Goal: Information Seeking & Learning: Learn about a topic

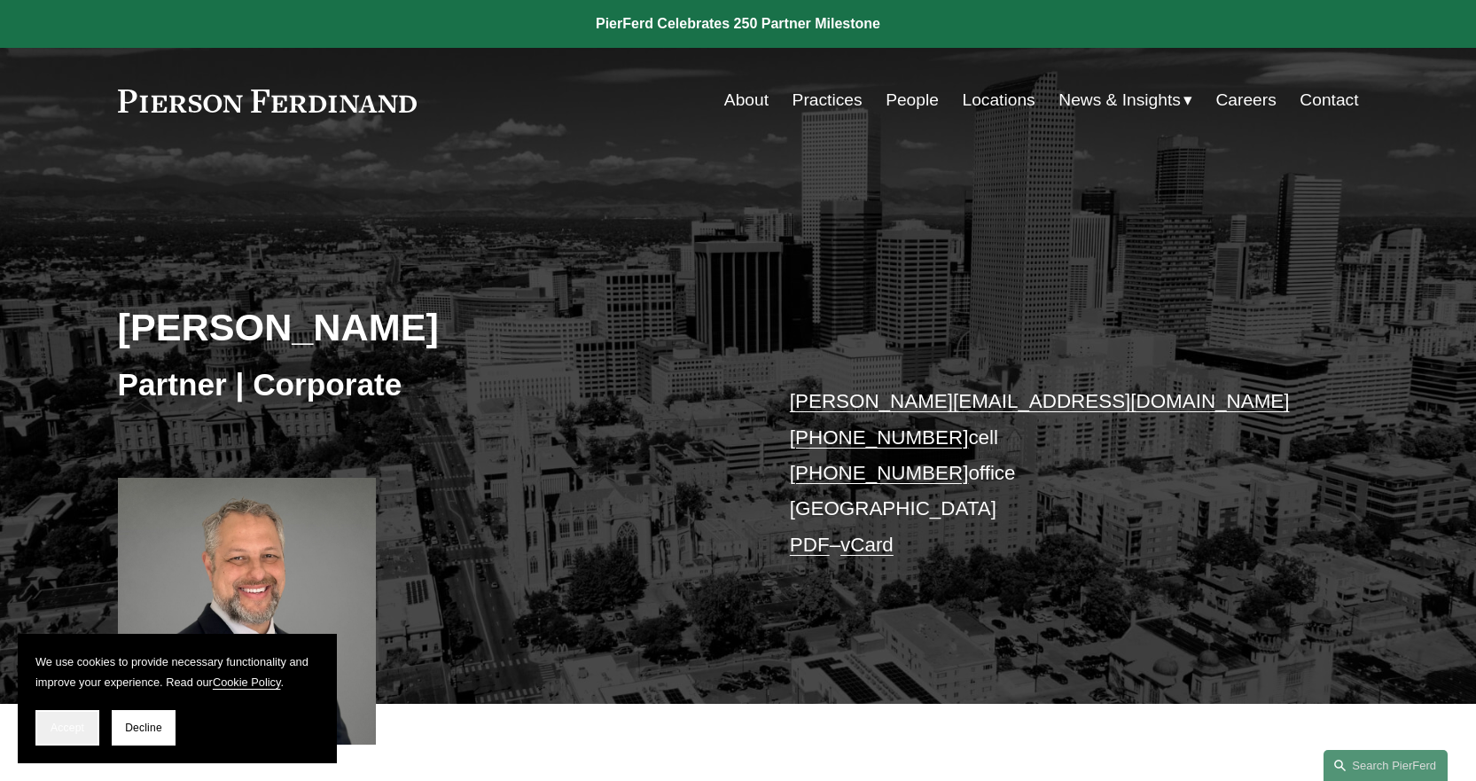
click at [81, 731] on span "Accept" at bounding box center [68, 728] width 34 height 12
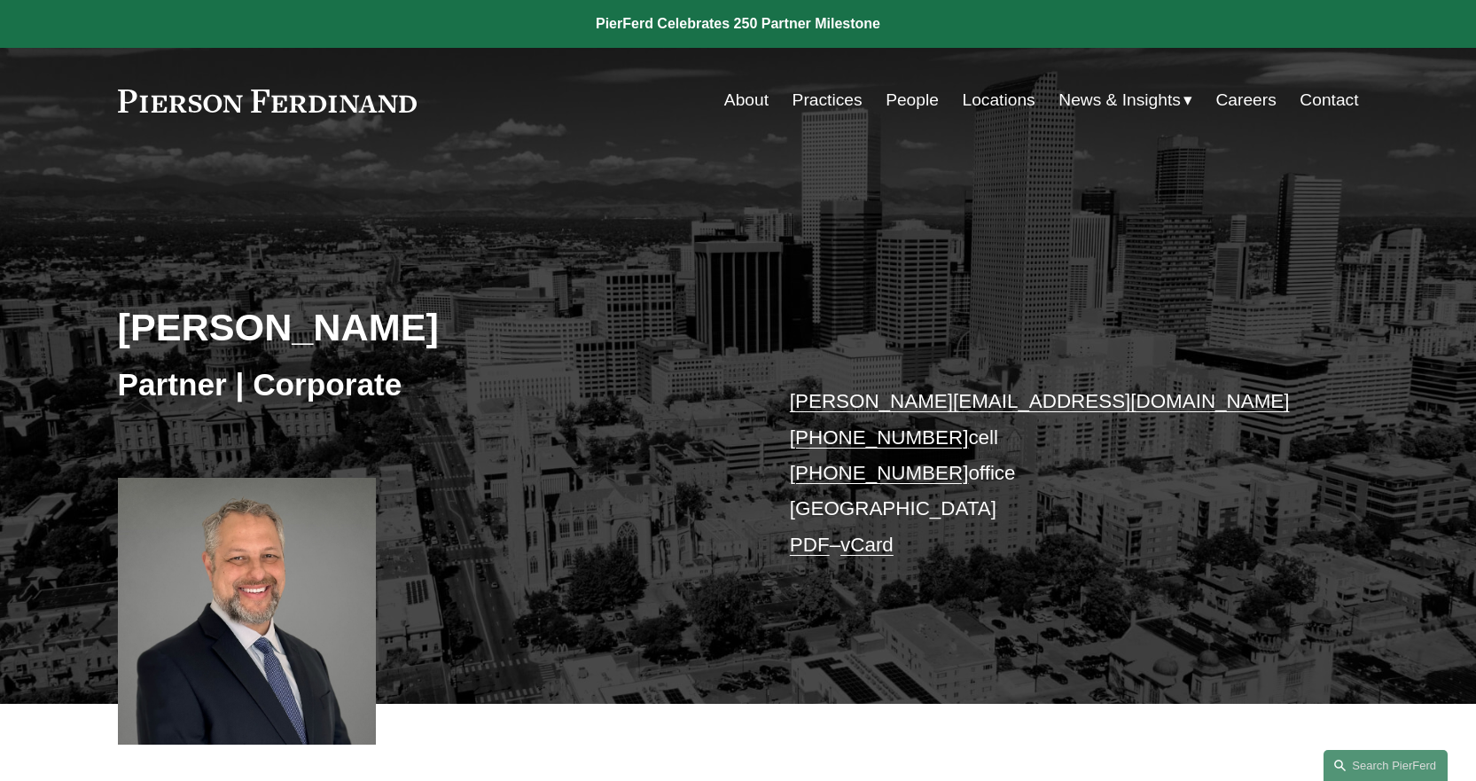
click at [1326, 98] on link "Contact" at bounding box center [1329, 100] width 59 height 34
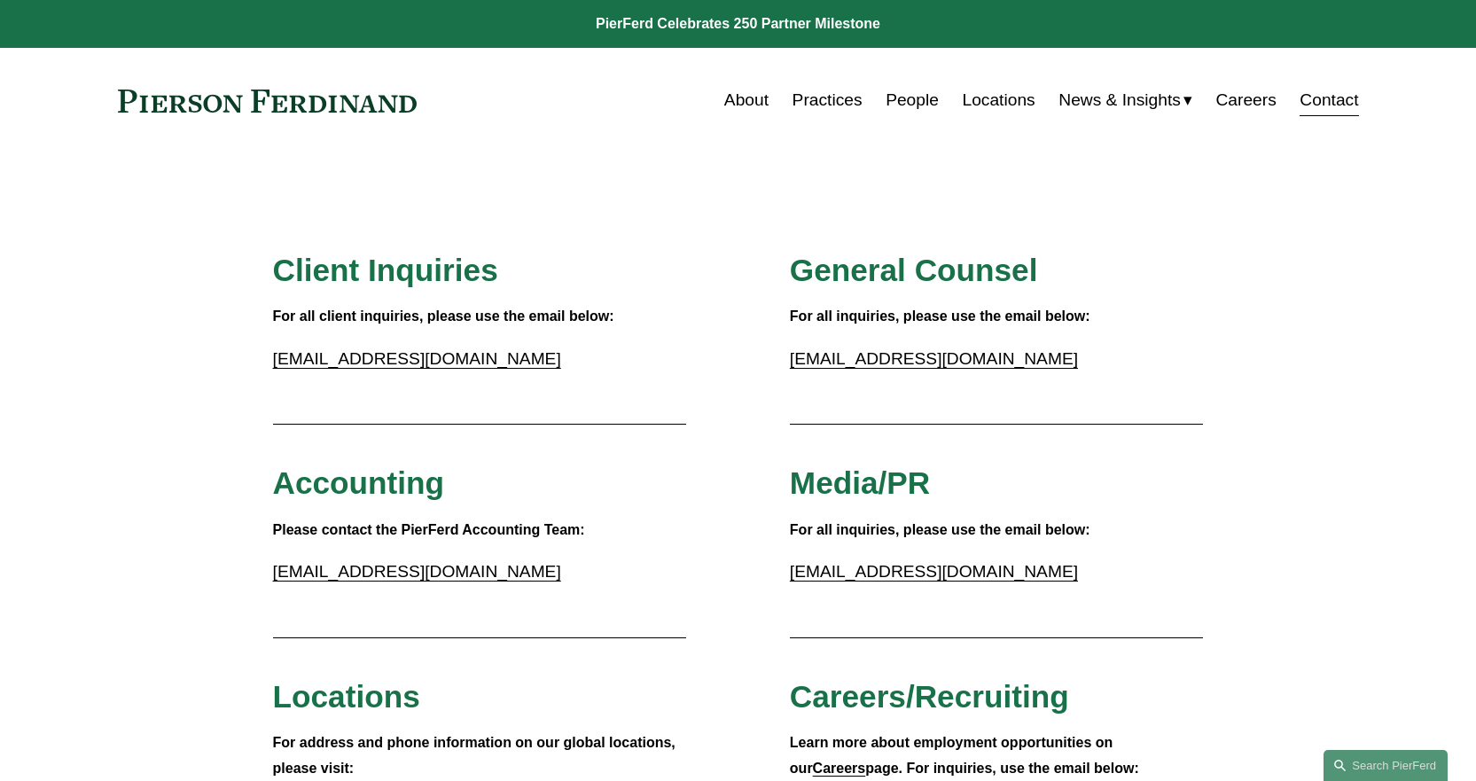
click at [754, 90] on link "About" at bounding box center [746, 100] width 44 height 34
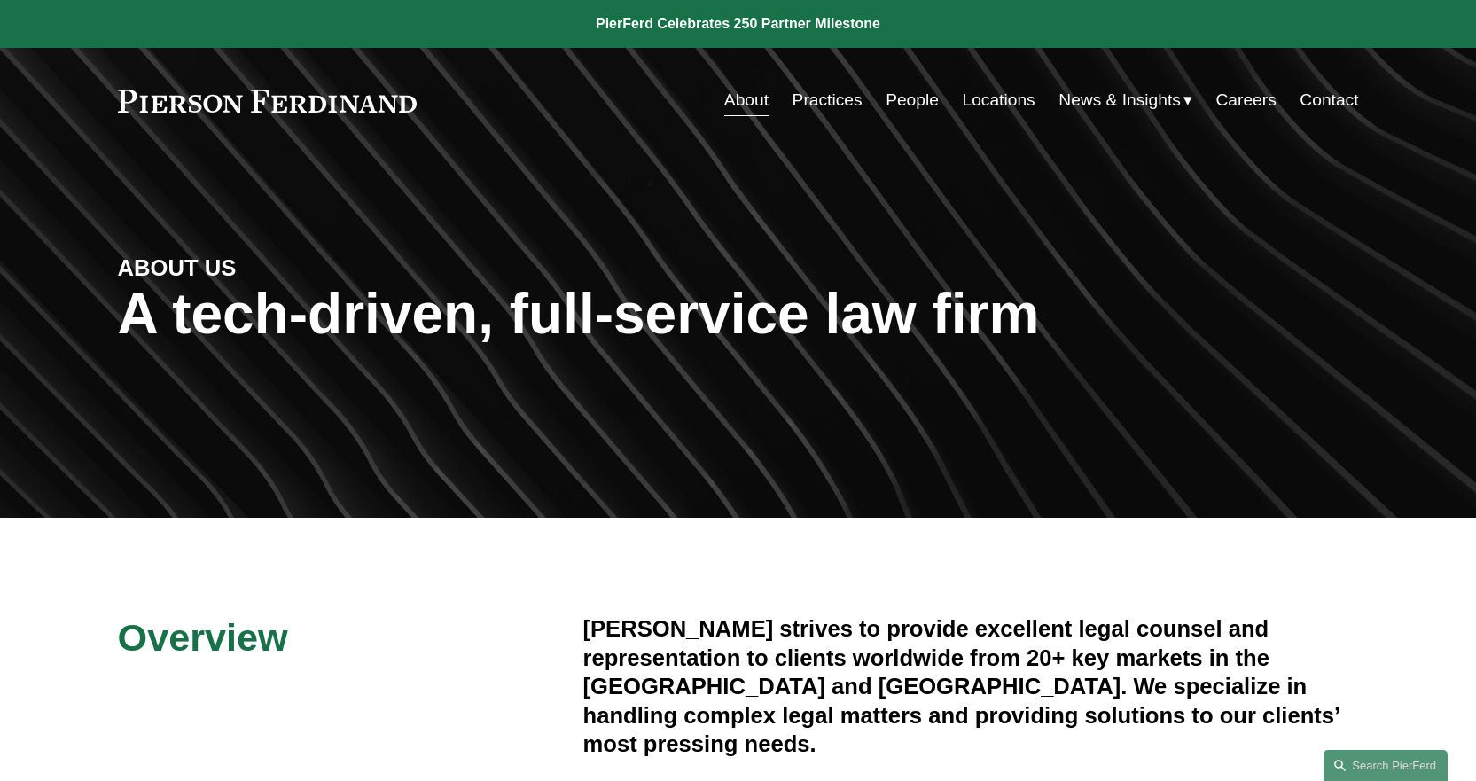
click at [840, 92] on link "Practices" at bounding box center [828, 100] width 70 height 34
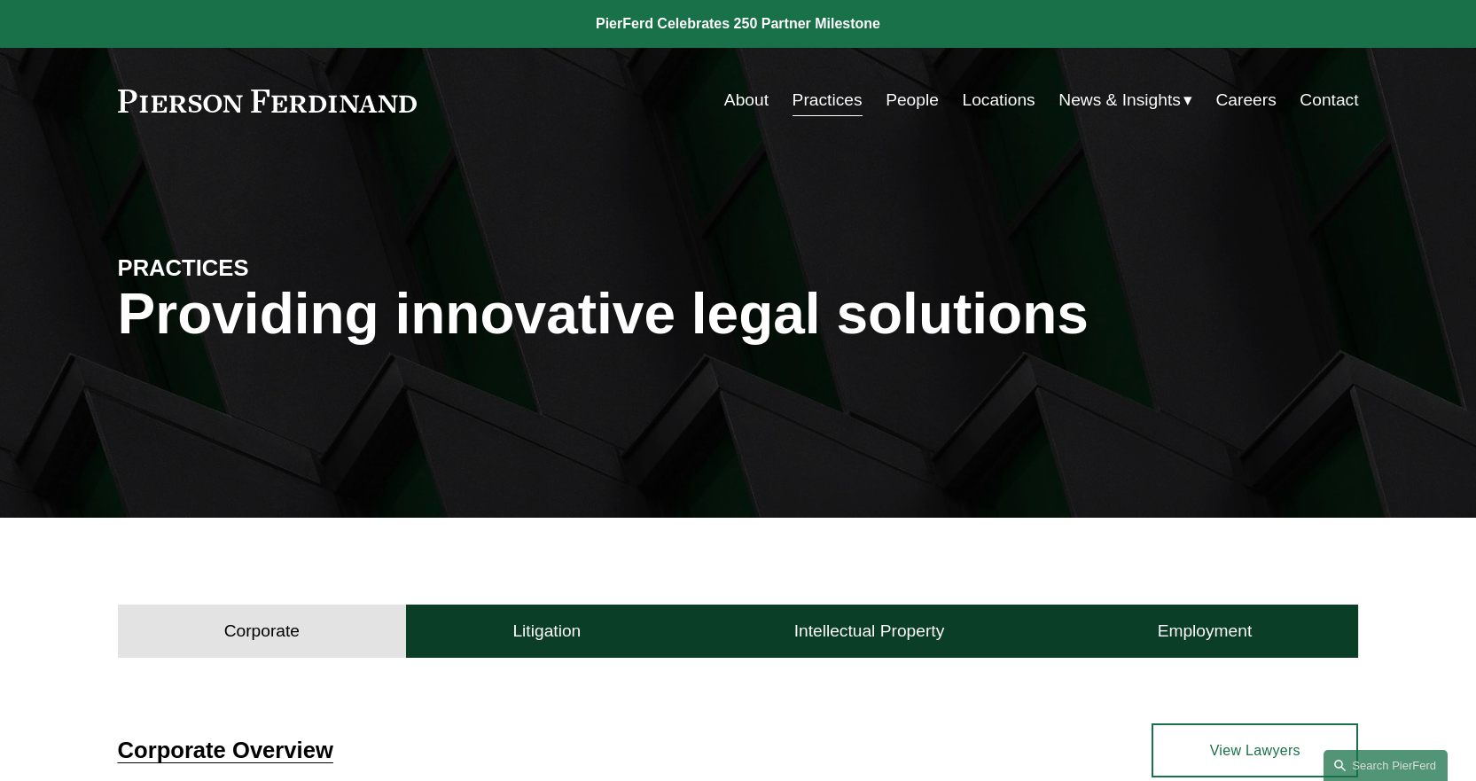
click at [903, 98] on link "People" at bounding box center [912, 100] width 53 height 34
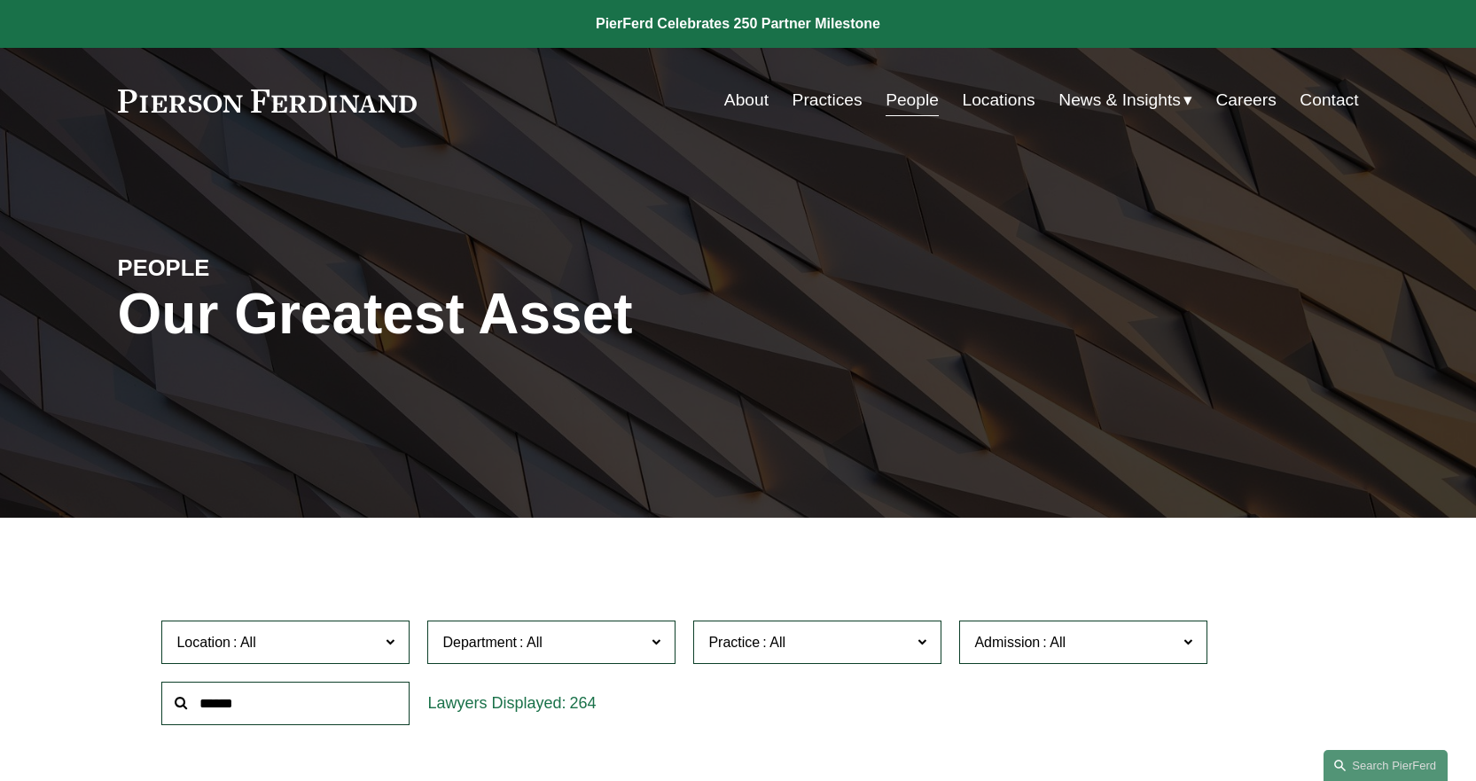
click at [985, 103] on link "Locations" at bounding box center [999, 100] width 73 height 34
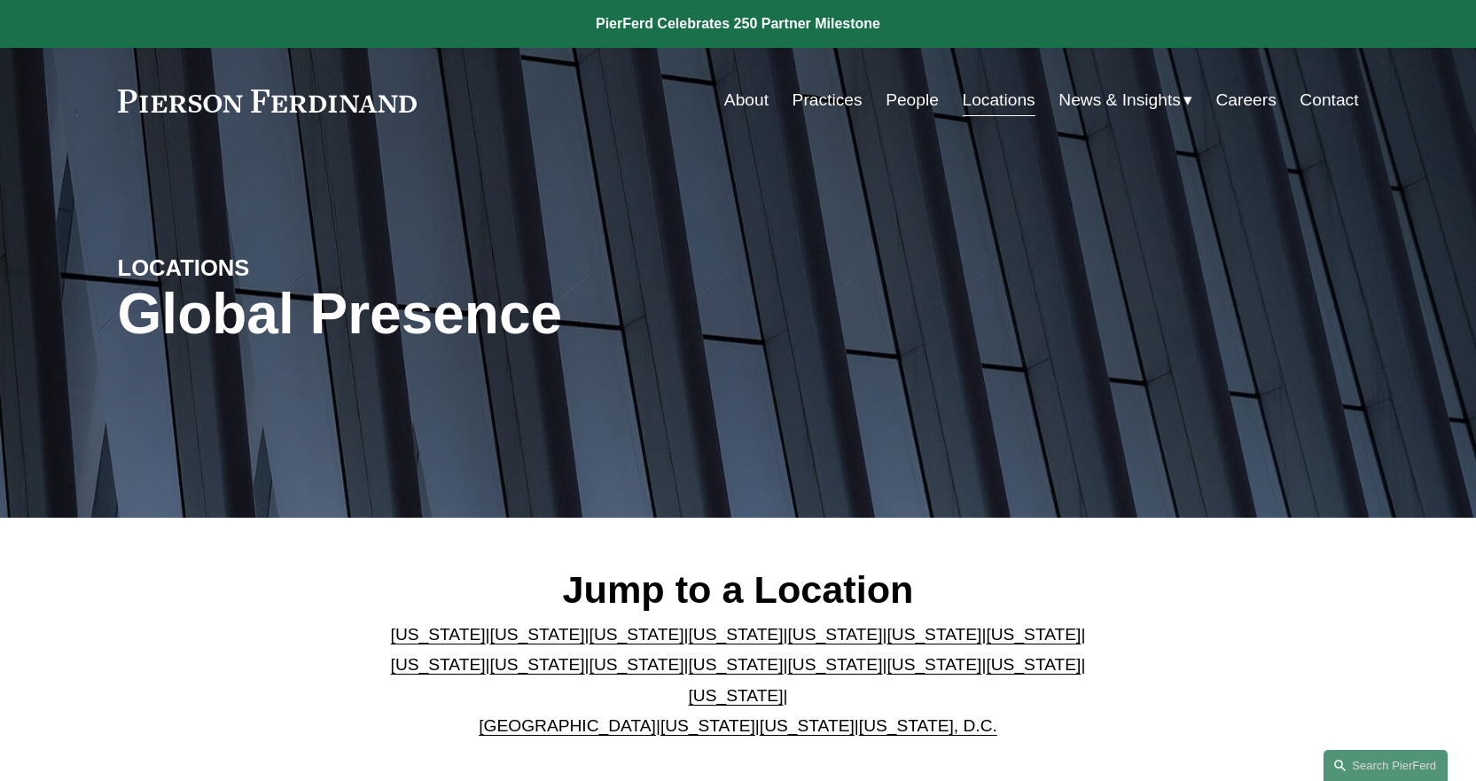
click at [1083, 104] on span "News & Insights" at bounding box center [1120, 100] width 122 height 31
click at [1310, 101] on link "Contact" at bounding box center [1329, 100] width 59 height 34
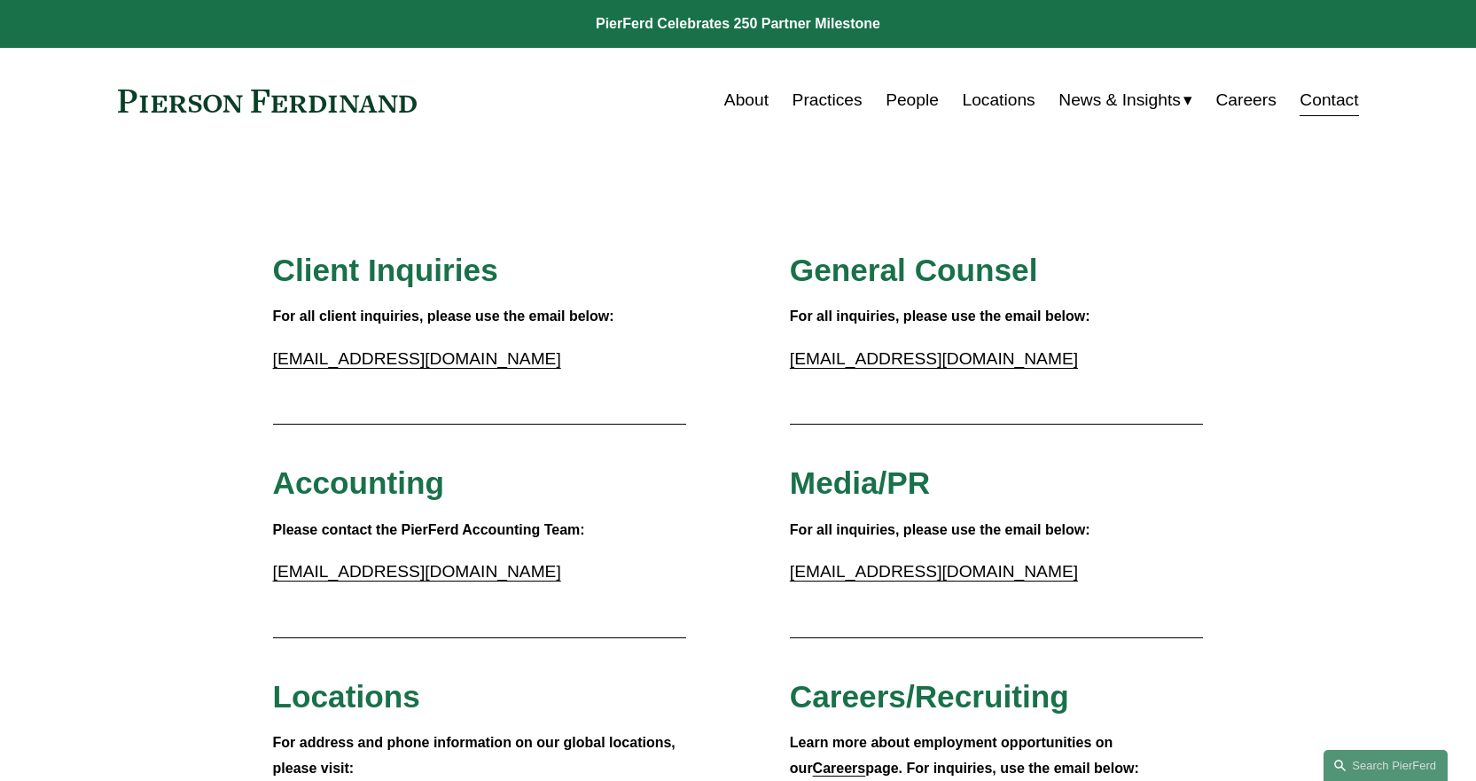
click at [188, 111] on link at bounding box center [268, 101] width 300 height 23
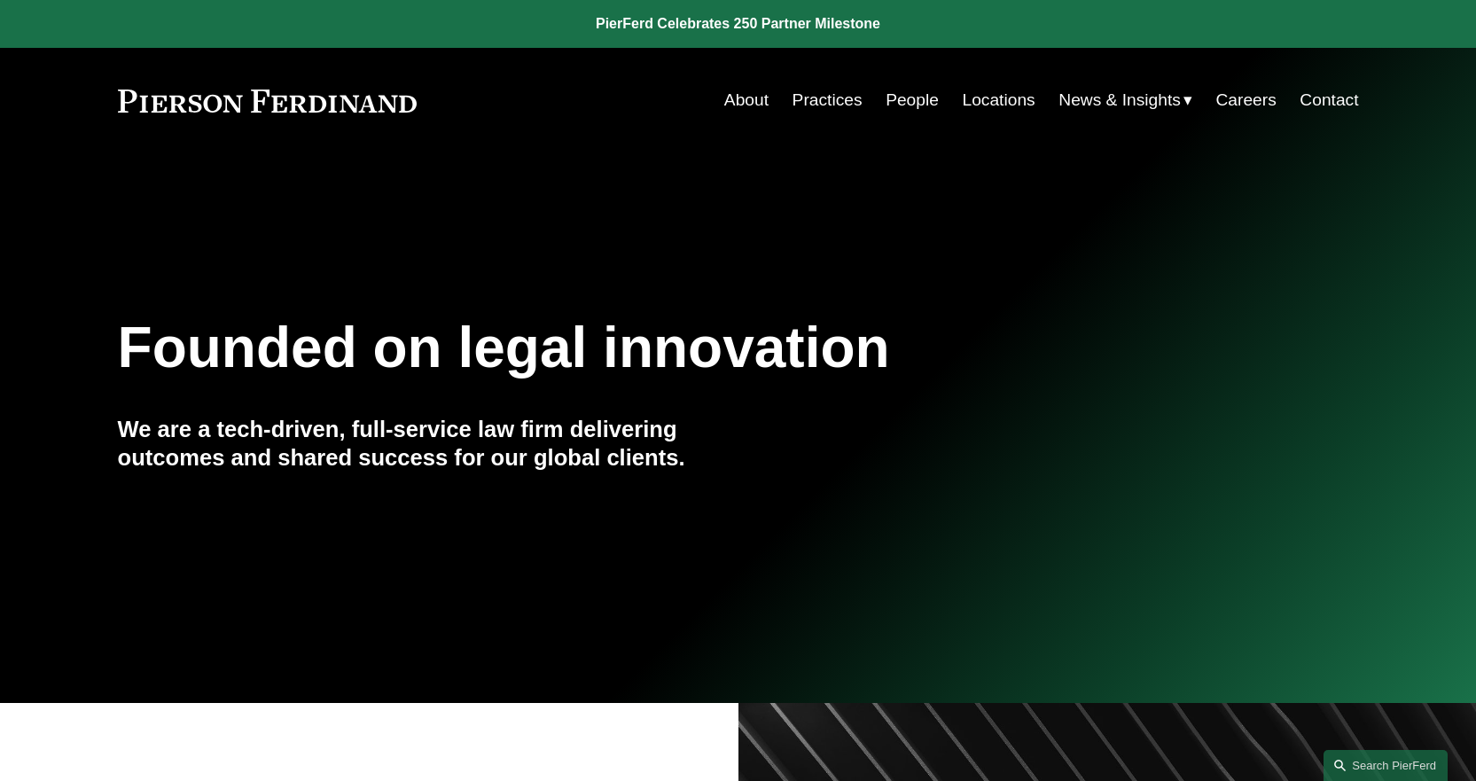
click at [810, 109] on link "Practices" at bounding box center [828, 100] width 70 height 34
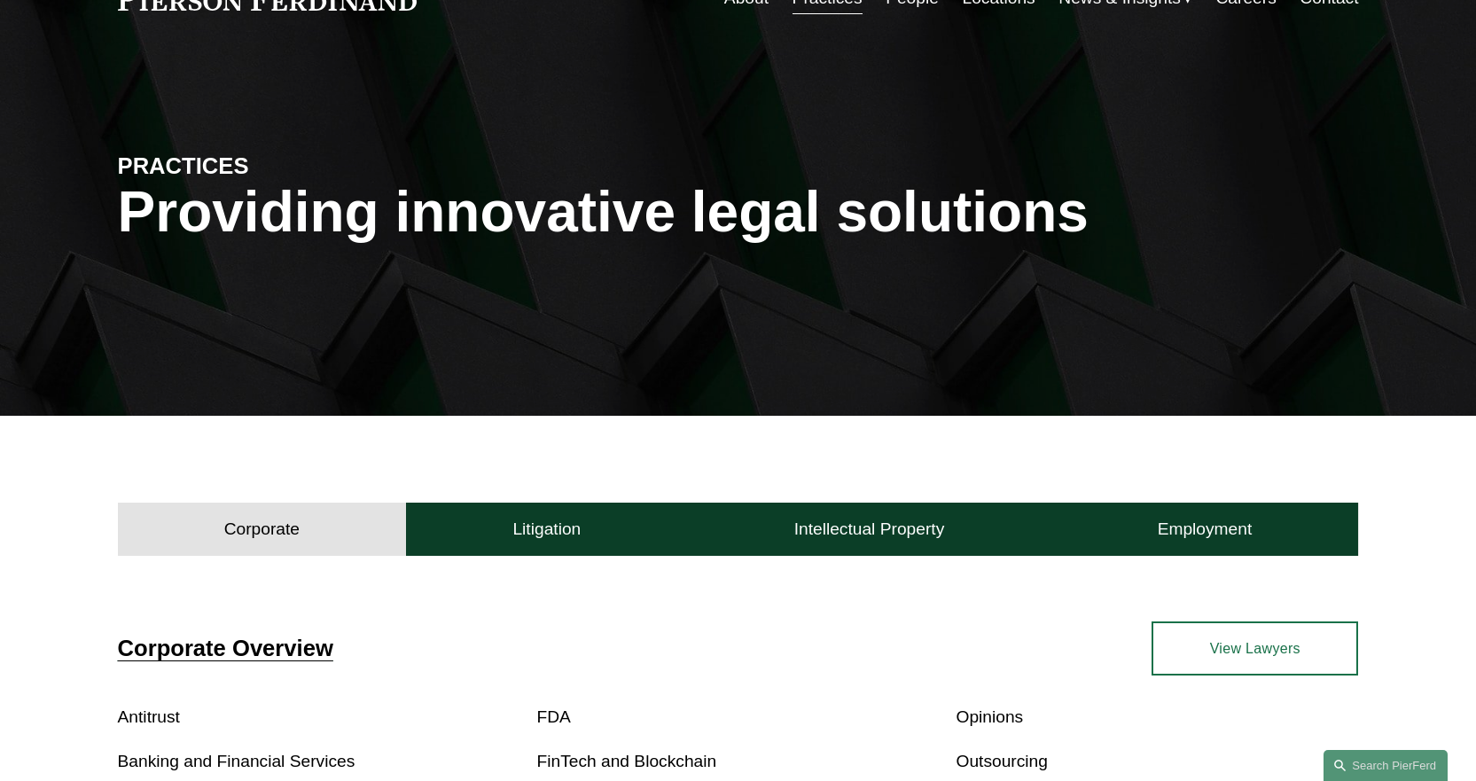
scroll to position [266, 0]
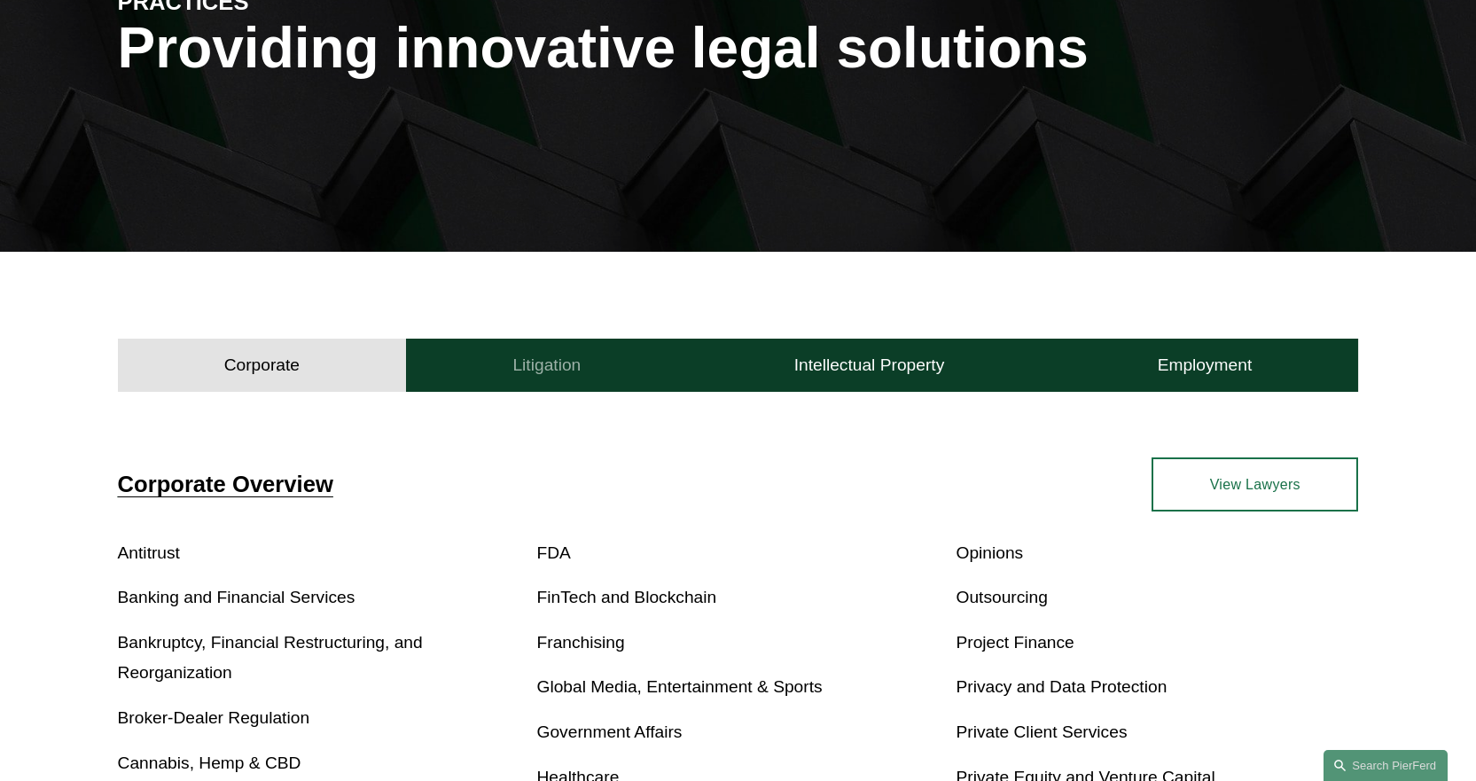
click at [461, 363] on button "Litigation" at bounding box center [546, 365] width 281 height 53
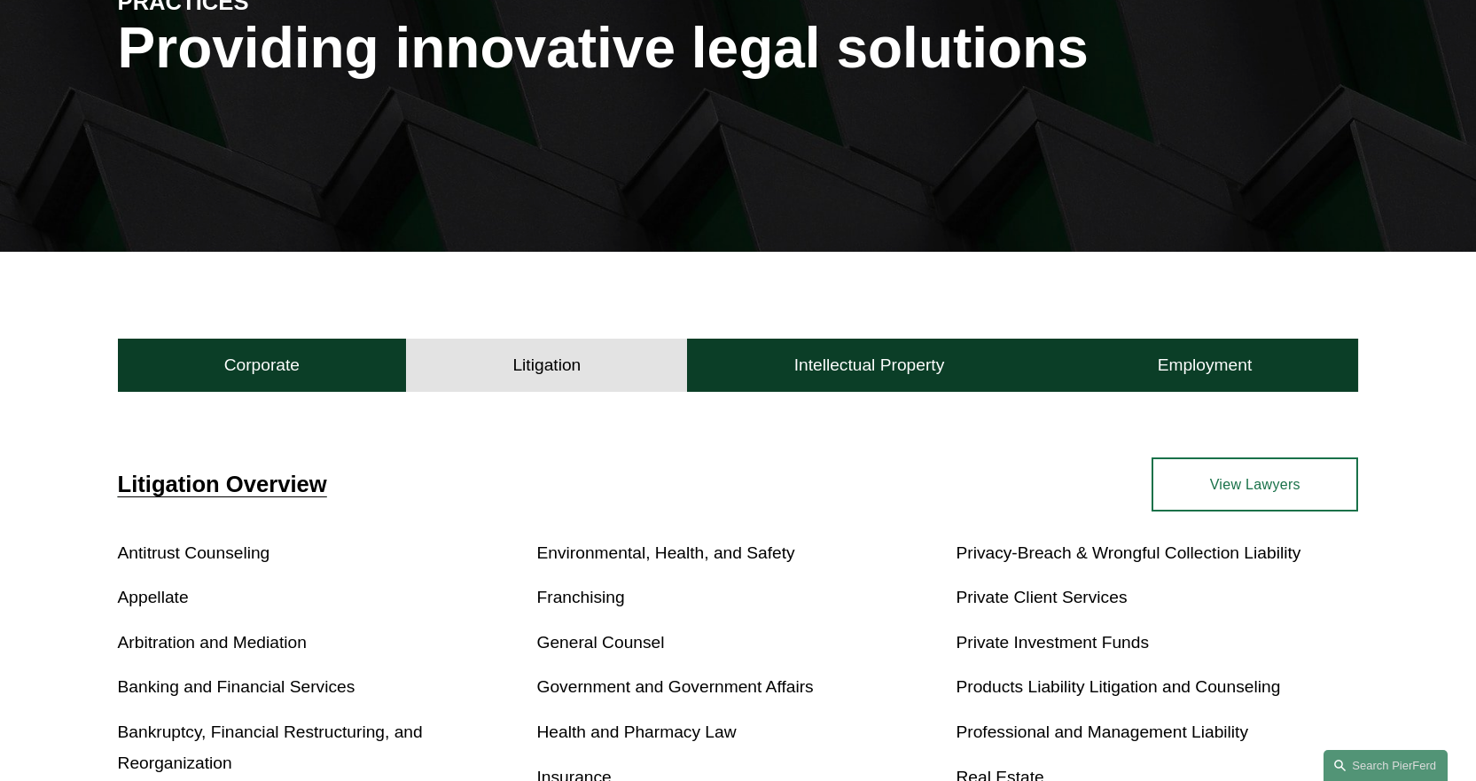
click at [608, 644] on link "General Counsel" at bounding box center [601, 642] width 128 height 19
click at [267, 371] on h4 "Corporate" at bounding box center [261, 365] width 75 height 21
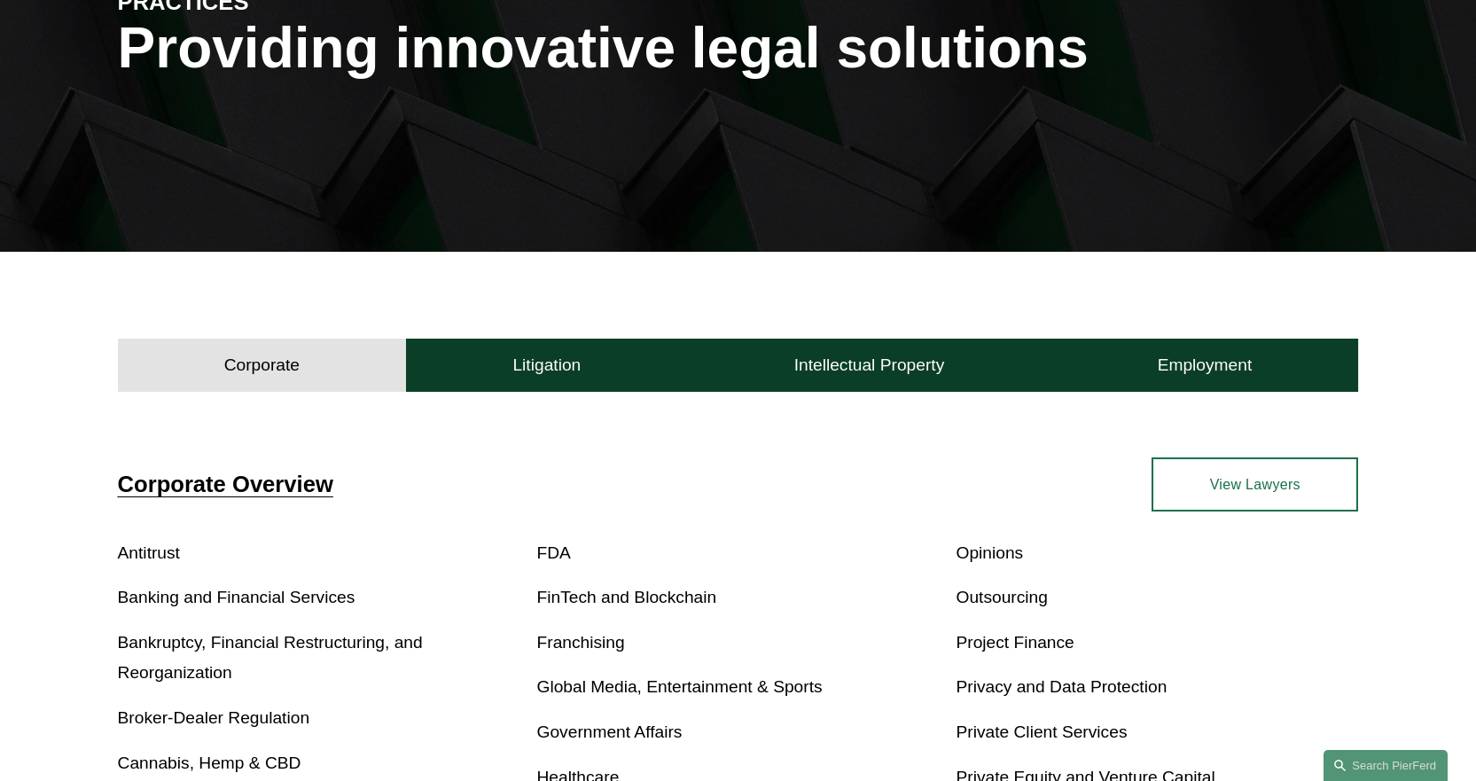
click at [339, 364] on button "Corporate" at bounding box center [262, 365] width 289 height 53
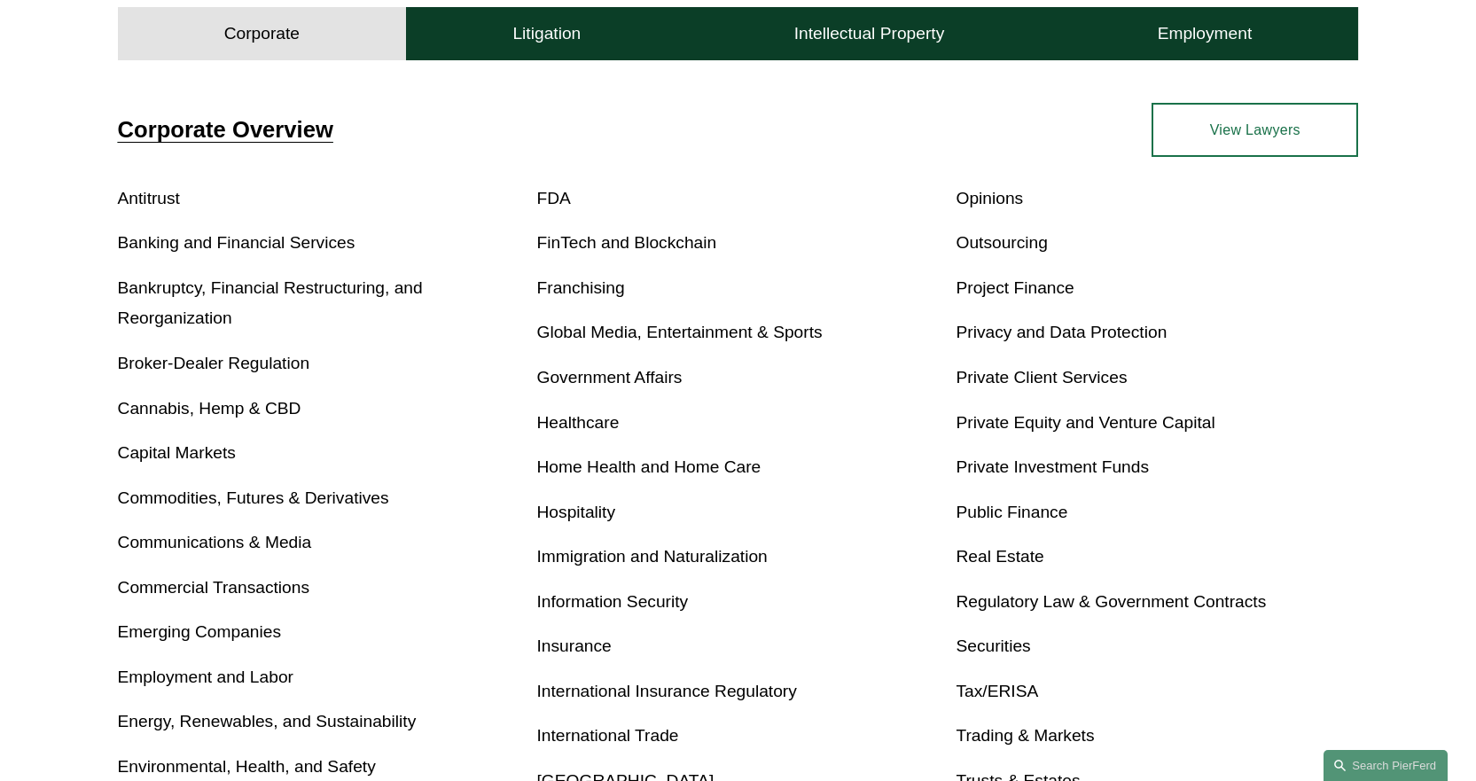
scroll to position [709, 0]
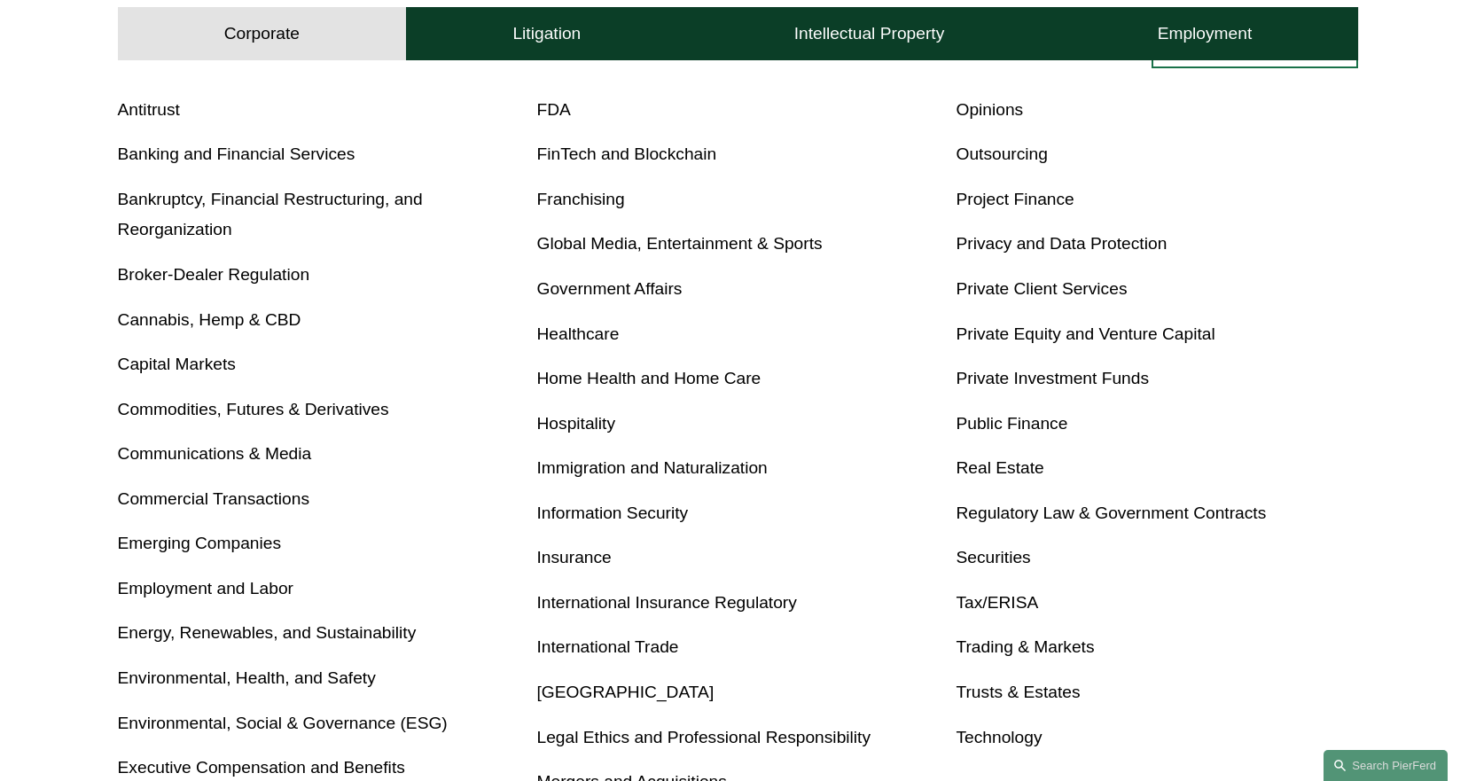
click at [701, 475] on link "Immigration and Naturalization" at bounding box center [652, 467] width 231 height 19
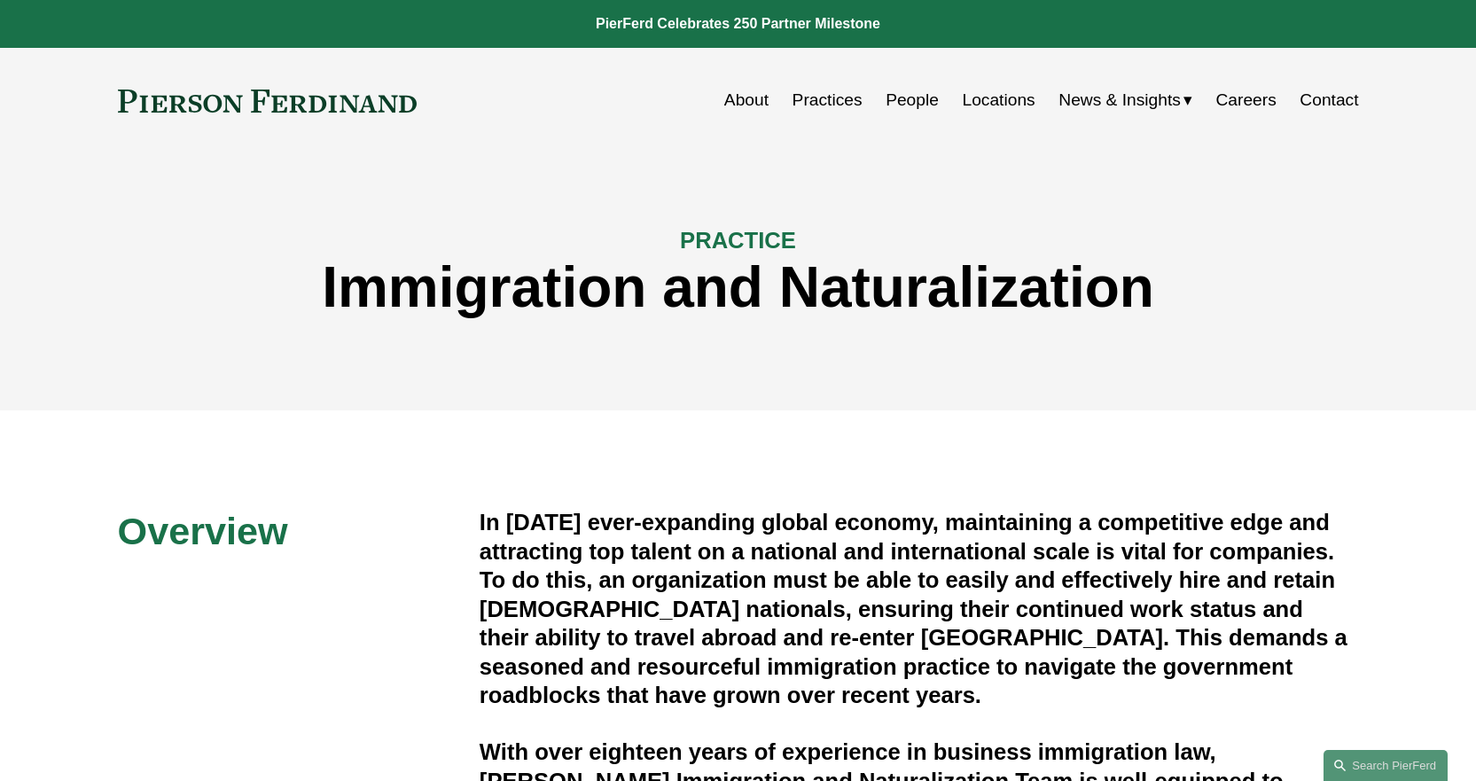
click at [923, 100] on link "People" at bounding box center [912, 100] width 53 height 34
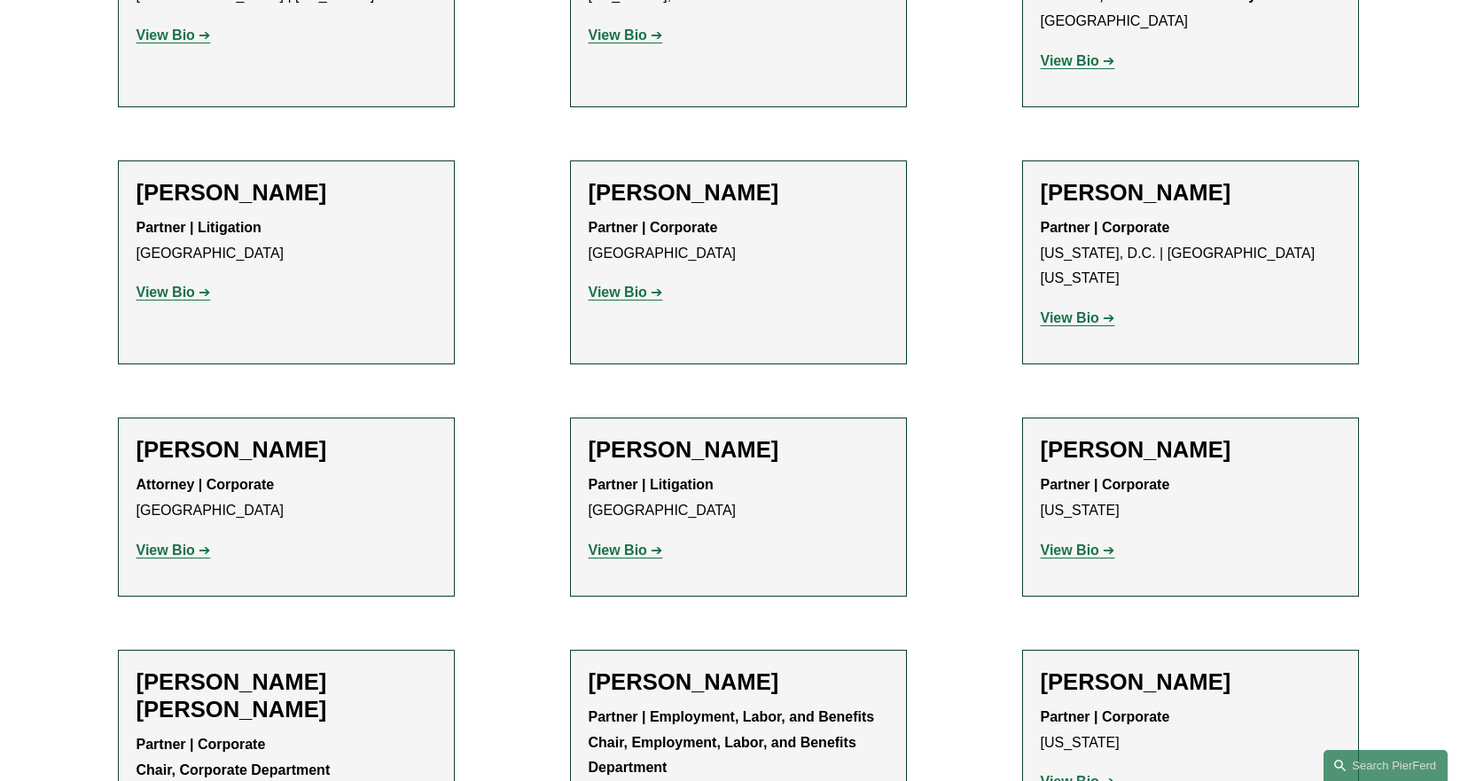
scroll to position [16140, 0]
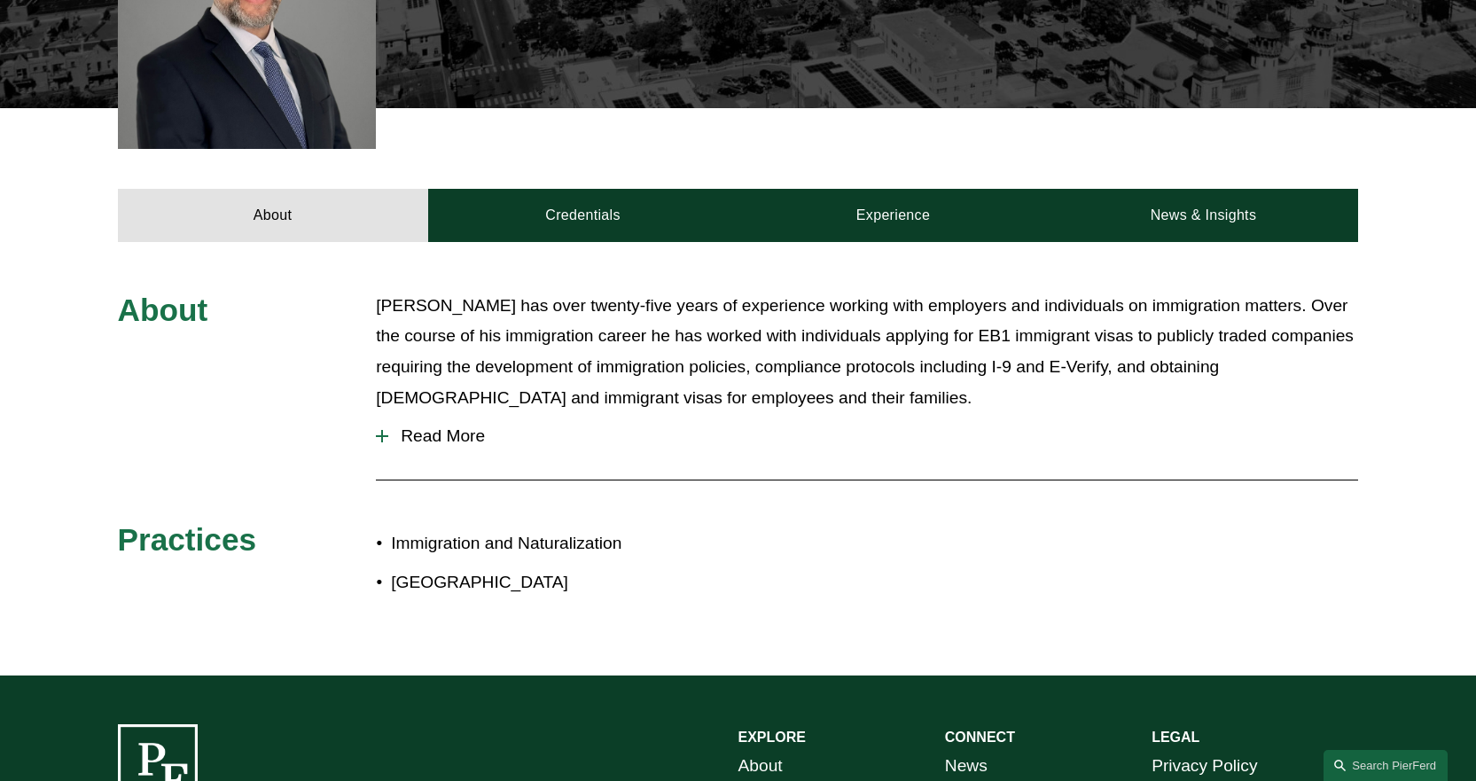
scroll to position [621, 0]
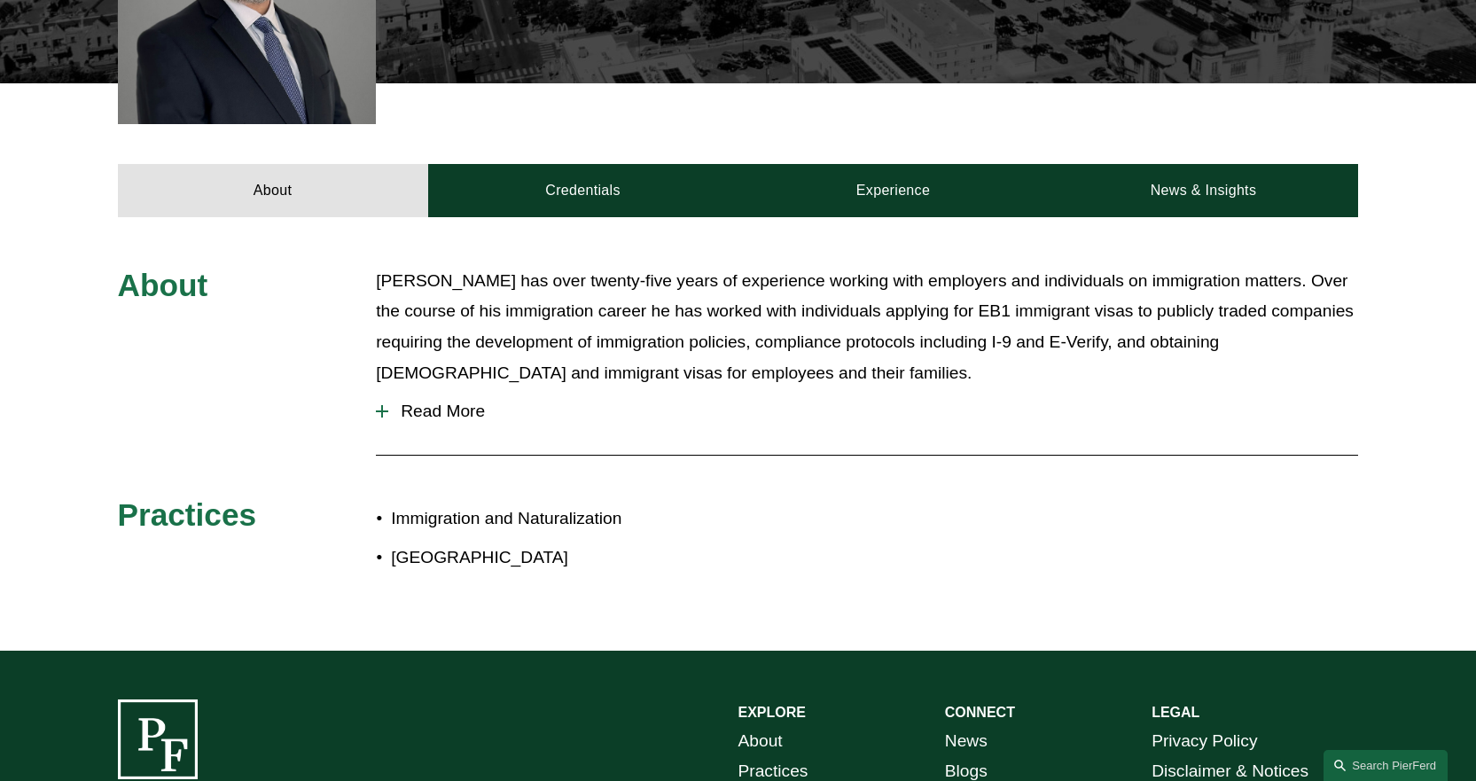
click at [427, 418] on span "Read More" at bounding box center [873, 412] width 970 height 20
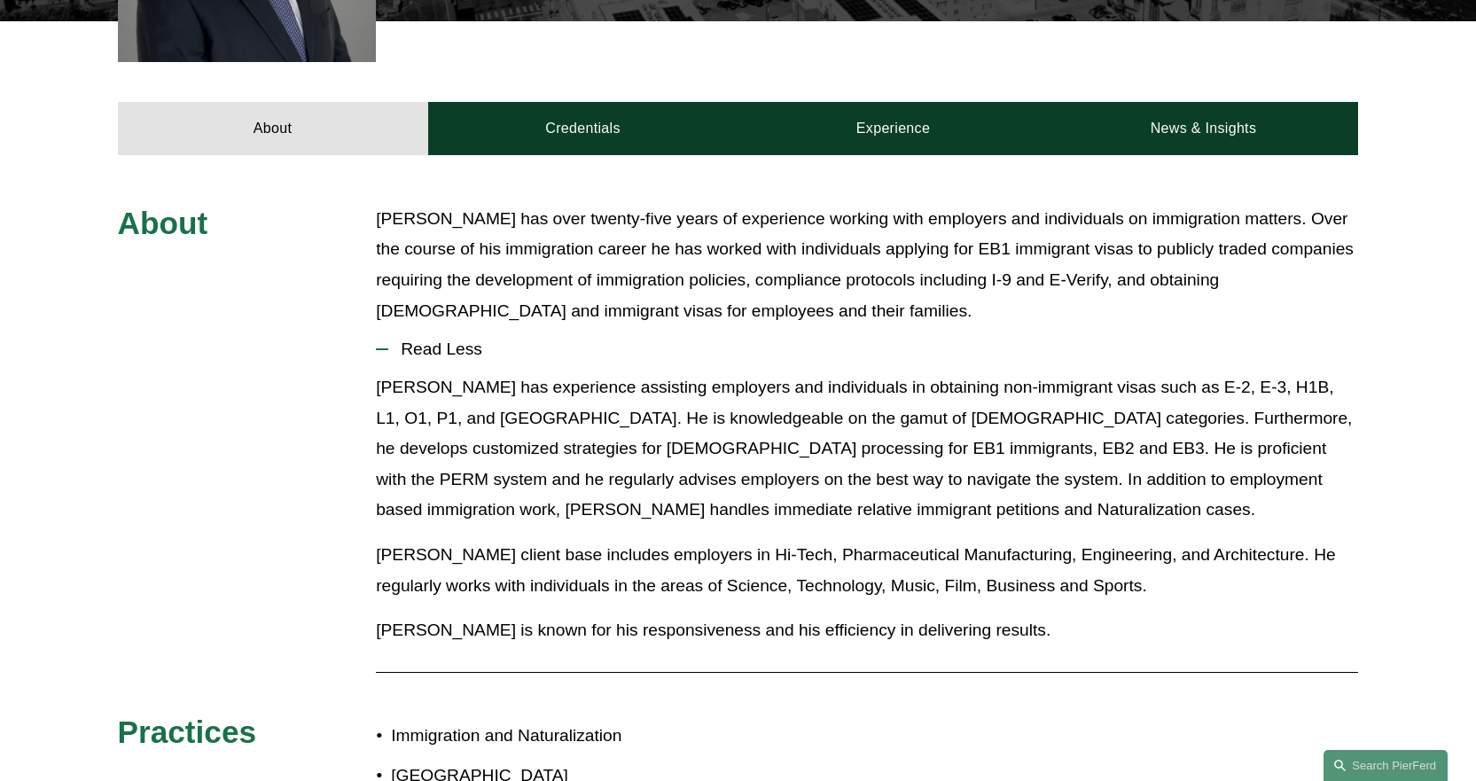
scroll to position [709, 0]
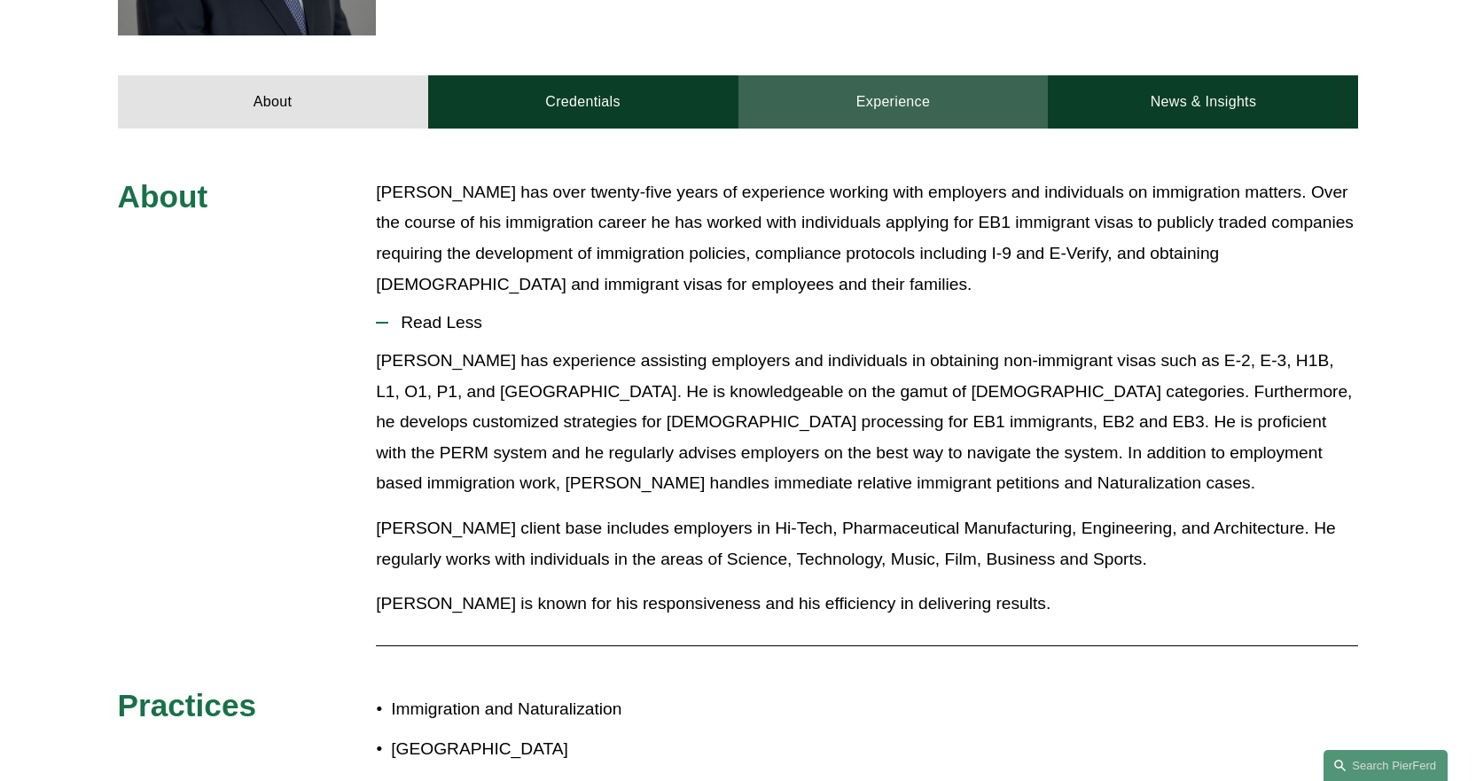
click at [888, 121] on link "Experience" at bounding box center [894, 101] width 310 height 53
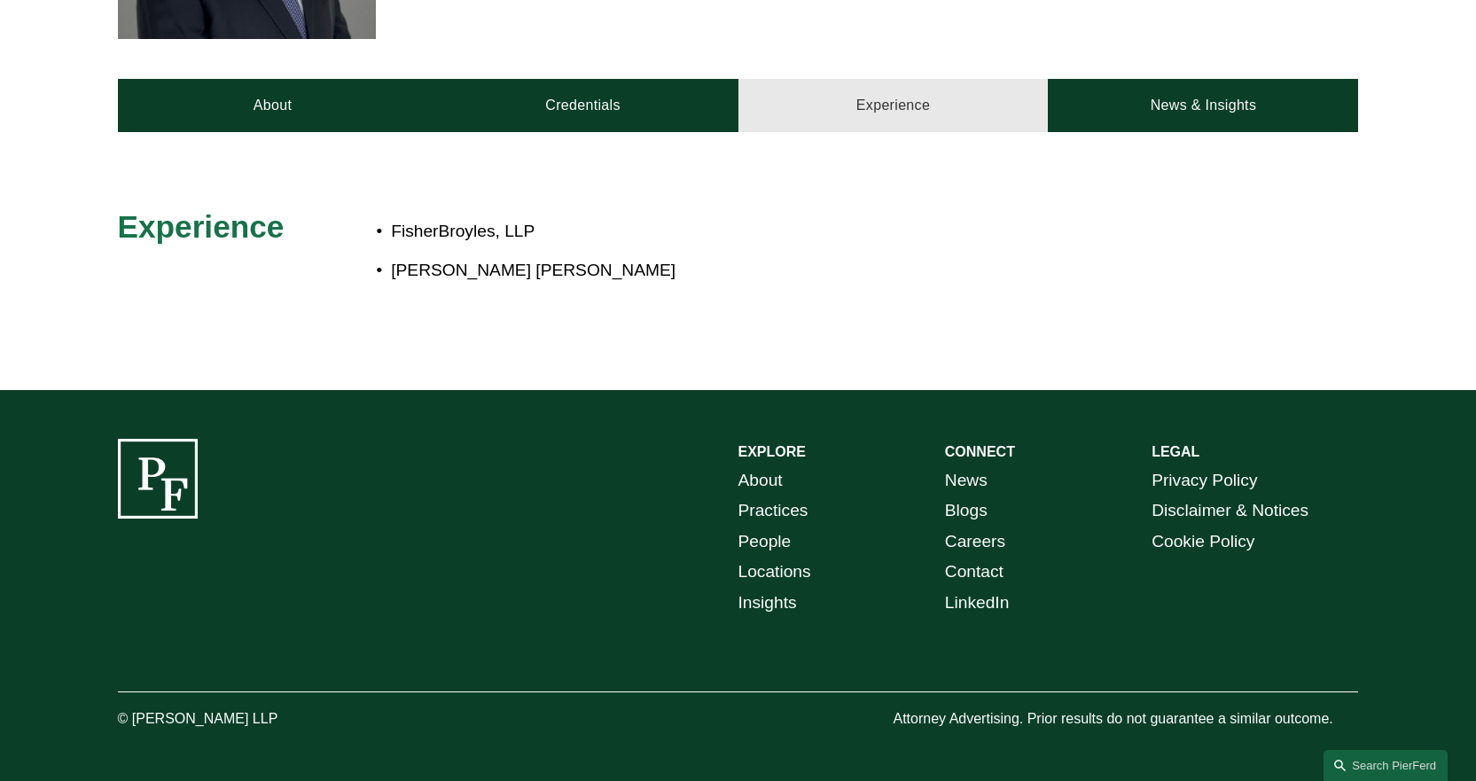
scroll to position [707, 0]
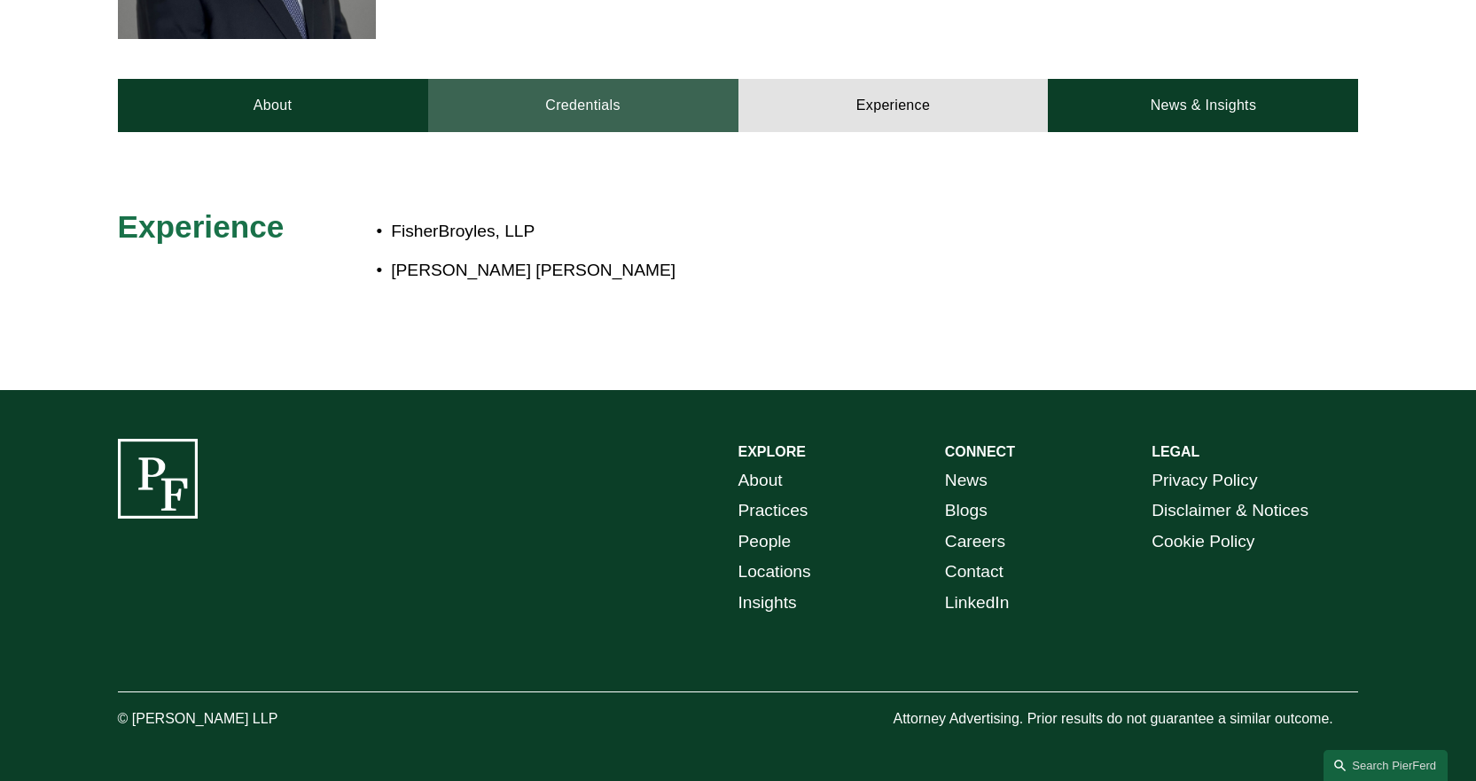
click at [682, 122] on link "Credentials" at bounding box center [583, 105] width 310 height 53
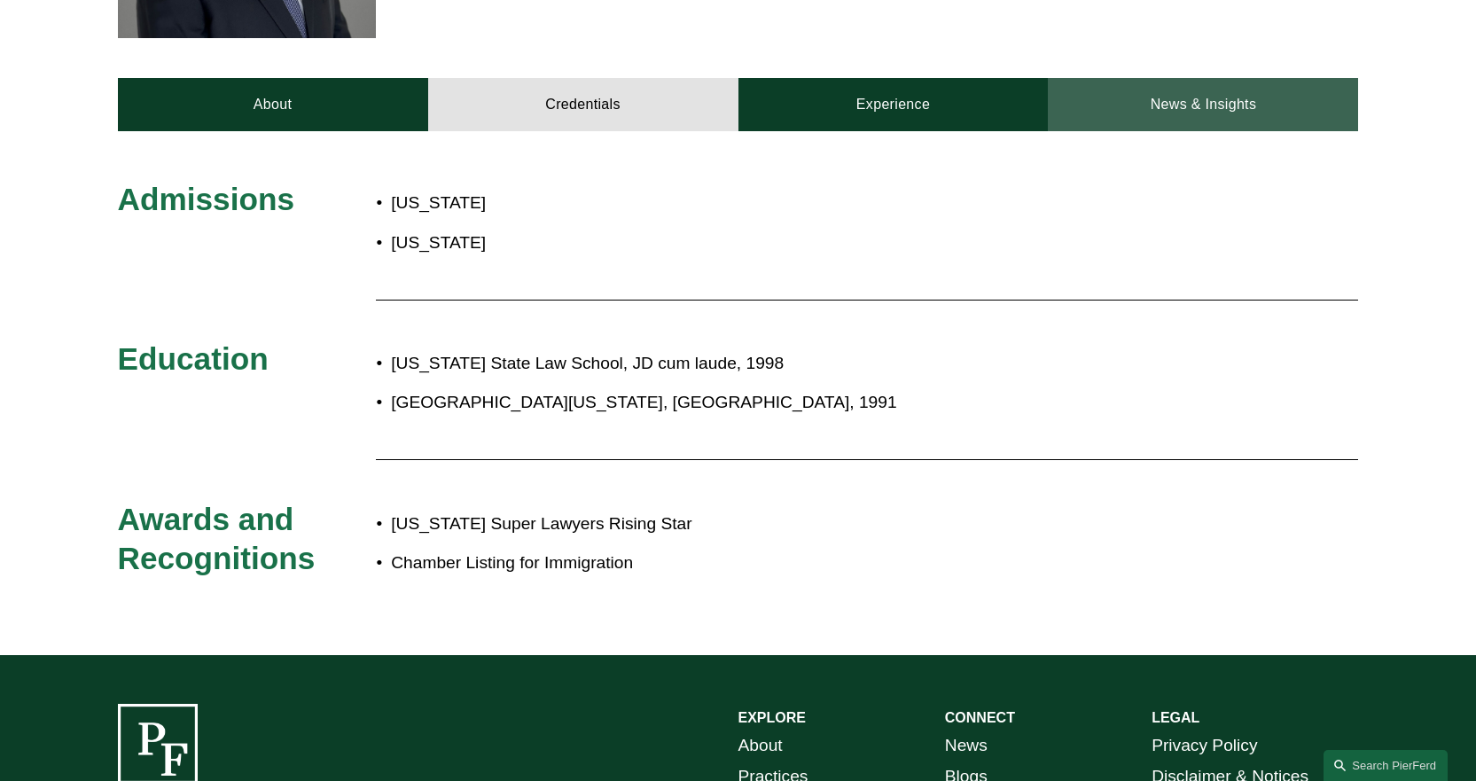
click at [1194, 94] on link "News & Insights" at bounding box center [1203, 104] width 310 height 53
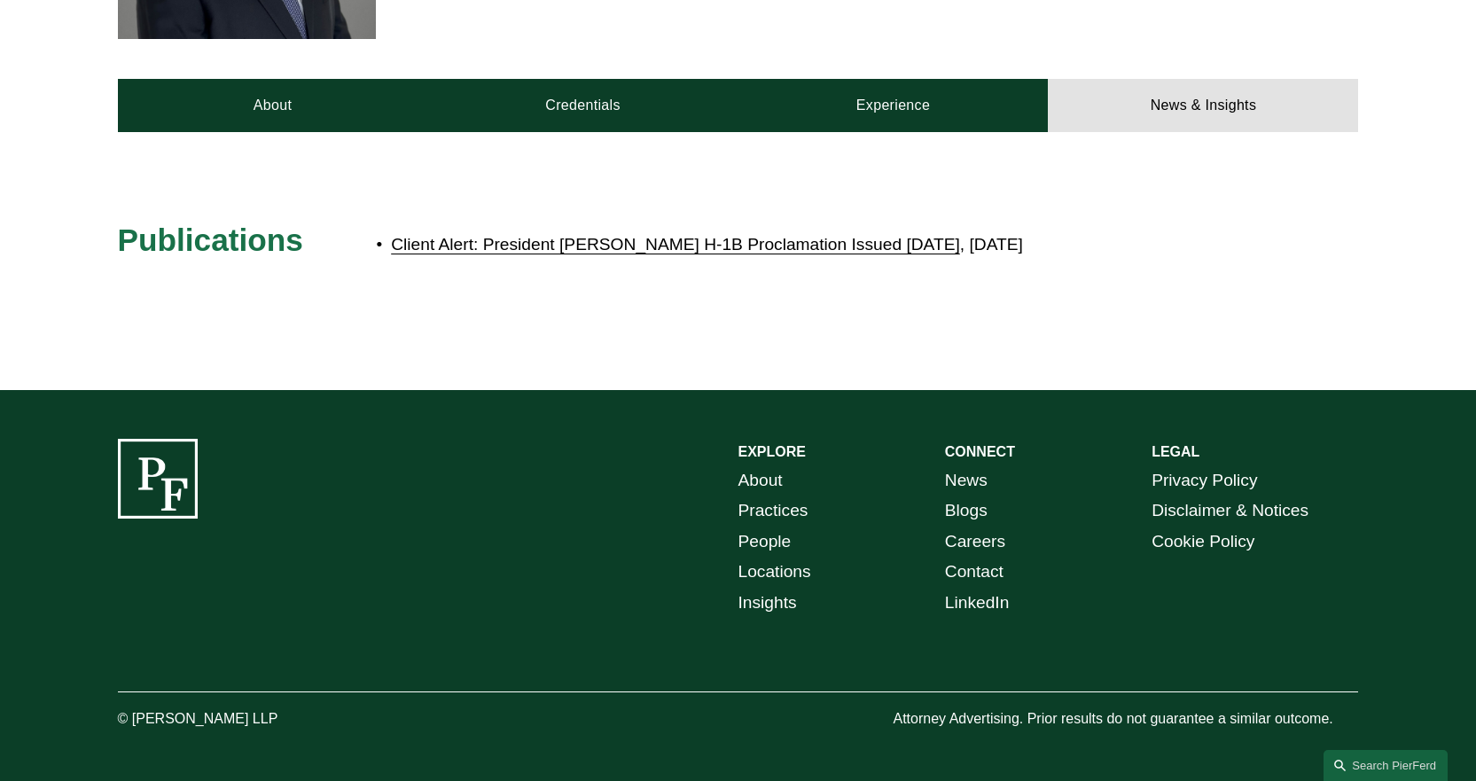
click at [483, 253] on link "Client Alert: President [PERSON_NAME] H-1B Proclamation Issued [DATE]" at bounding box center [675, 244] width 569 height 19
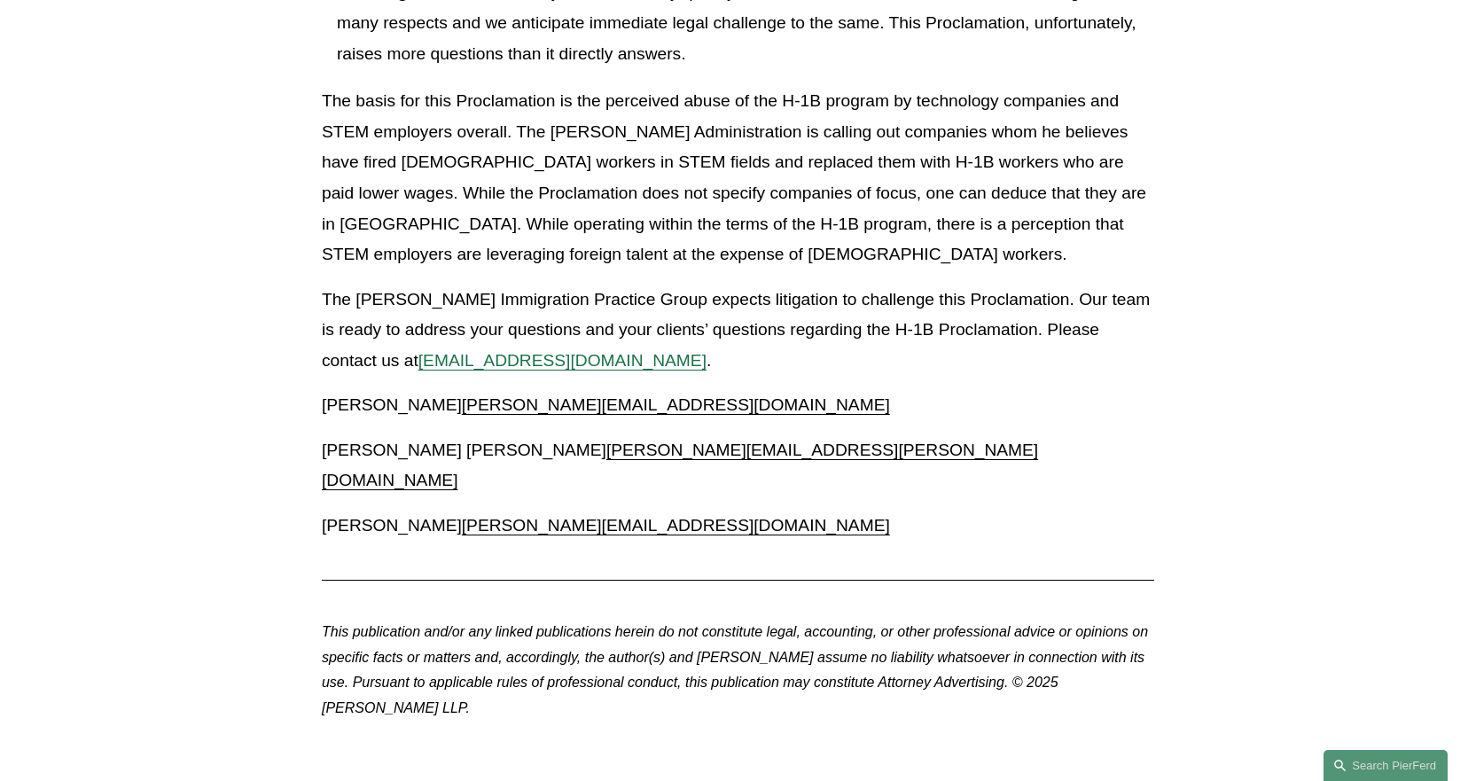
scroll to position [2660, 0]
